Goal: Information Seeking & Learning: Learn about a topic

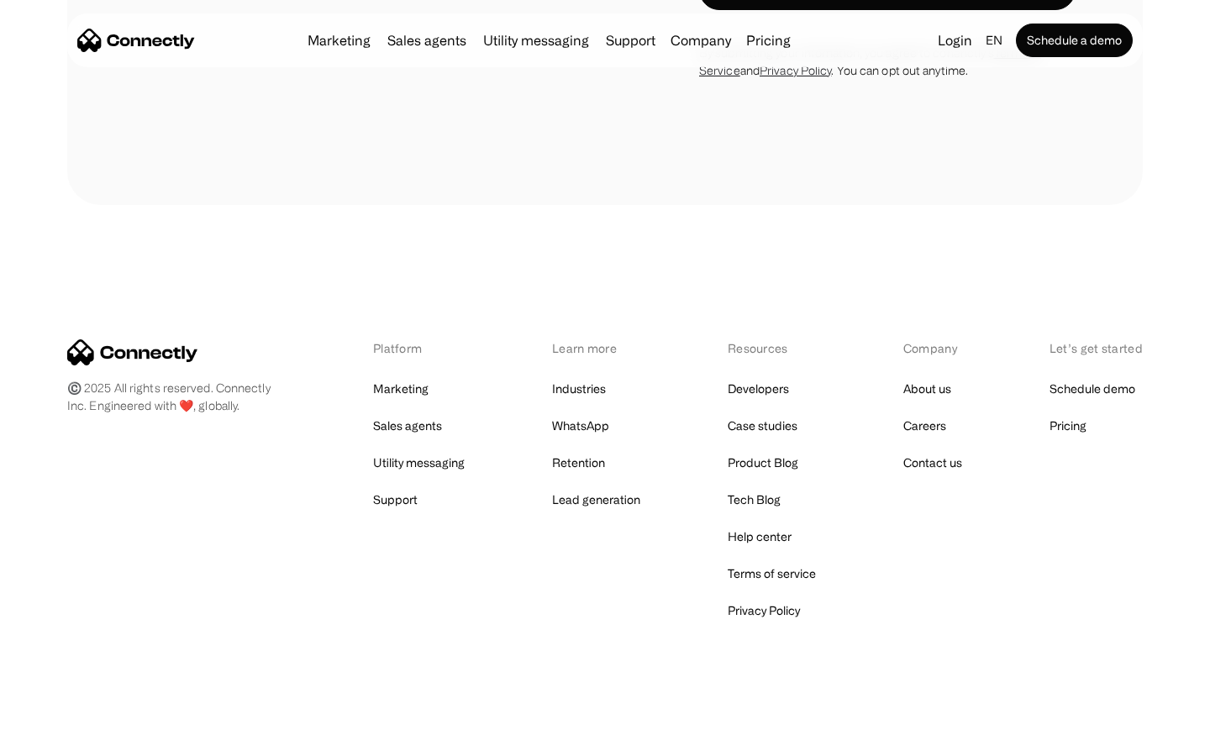
scroll to position [4428, 0]
